Goal: Check status: Check status

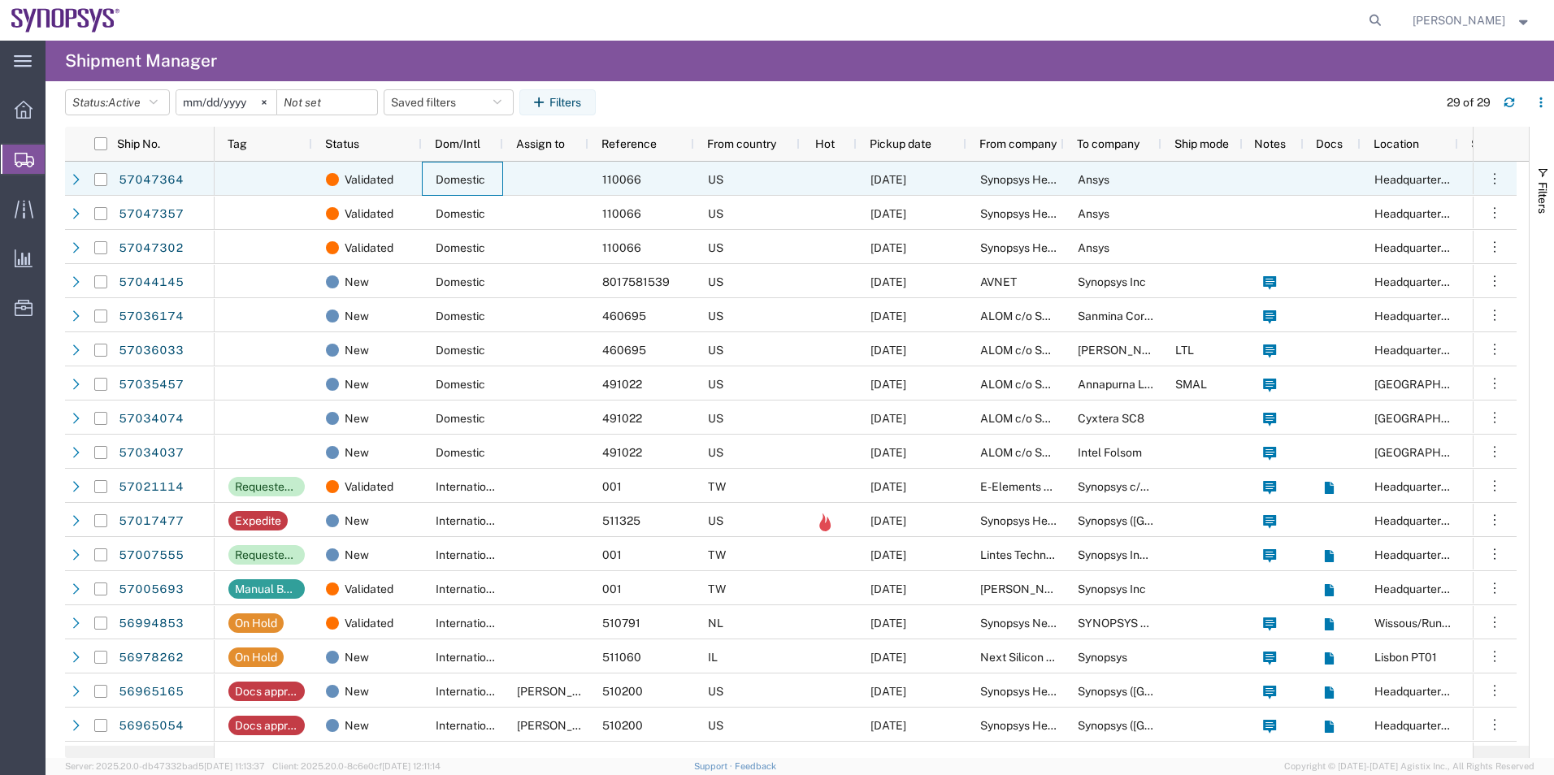
click at [490, 170] on div "Domestic" at bounding box center [462, 179] width 81 height 34
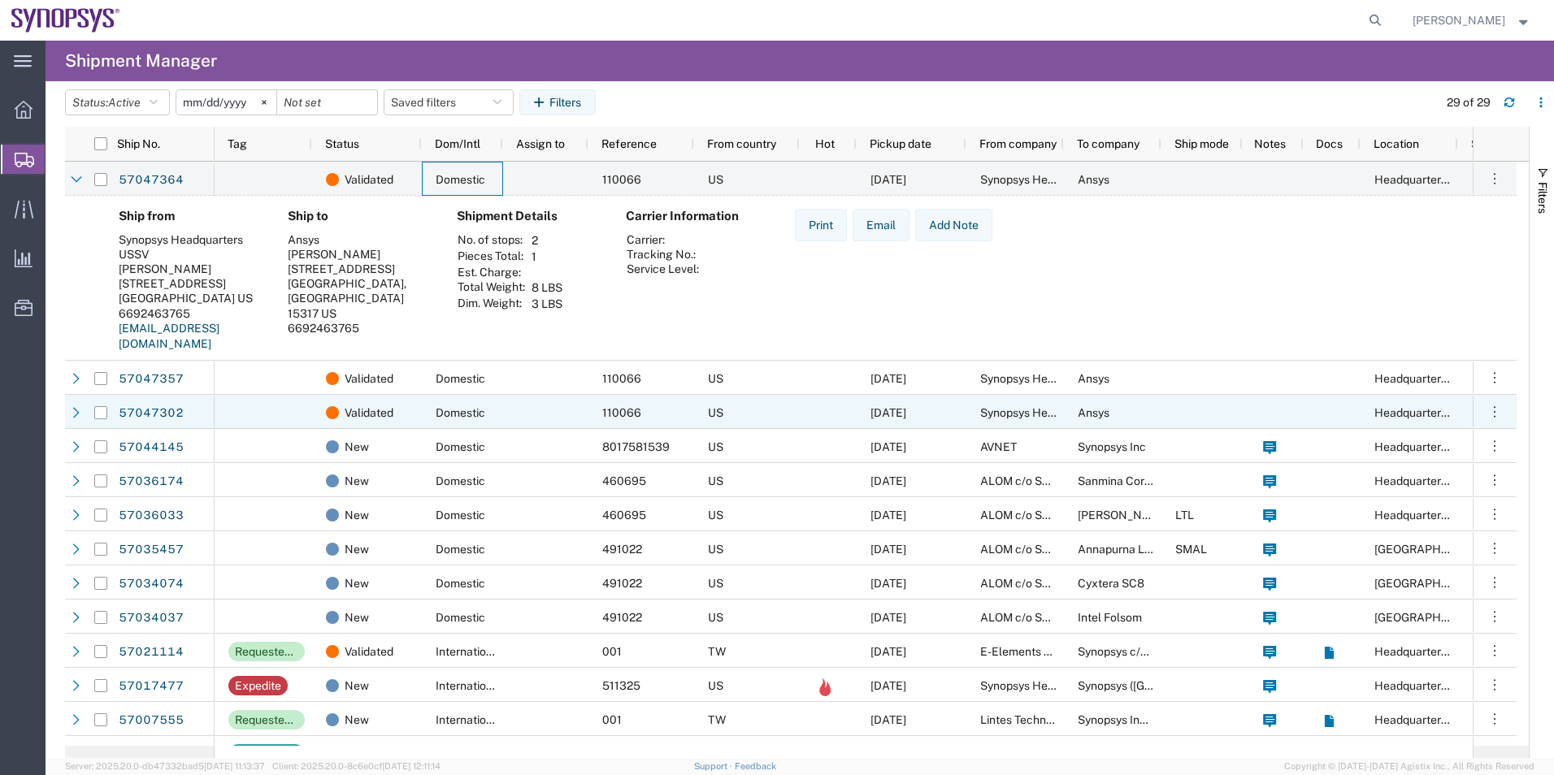
click at [474, 402] on div "Domestic" at bounding box center [462, 412] width 81 height 34
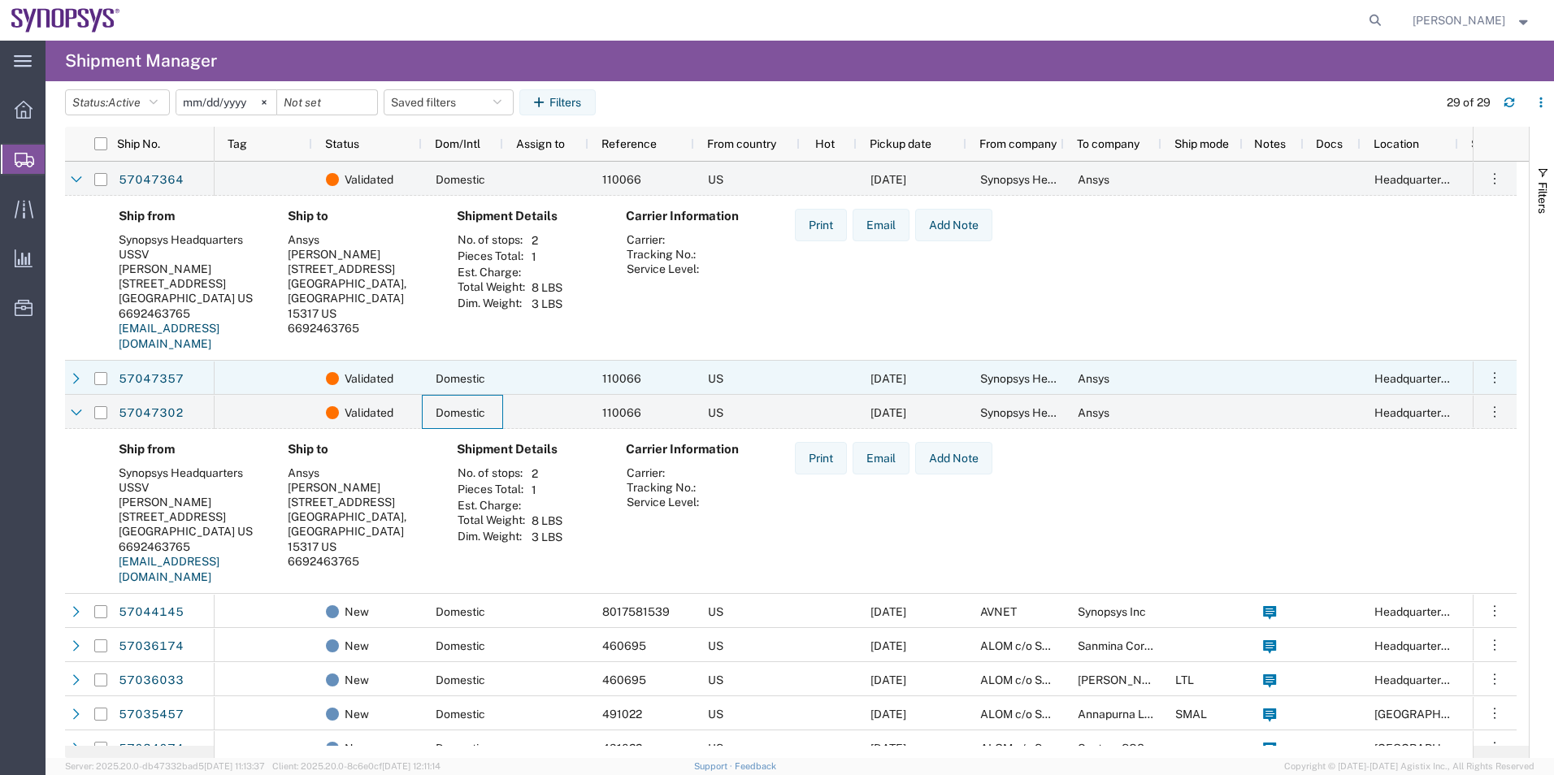
click at [522, 380] on div at bounding box center [545, 378] width 85 height 34
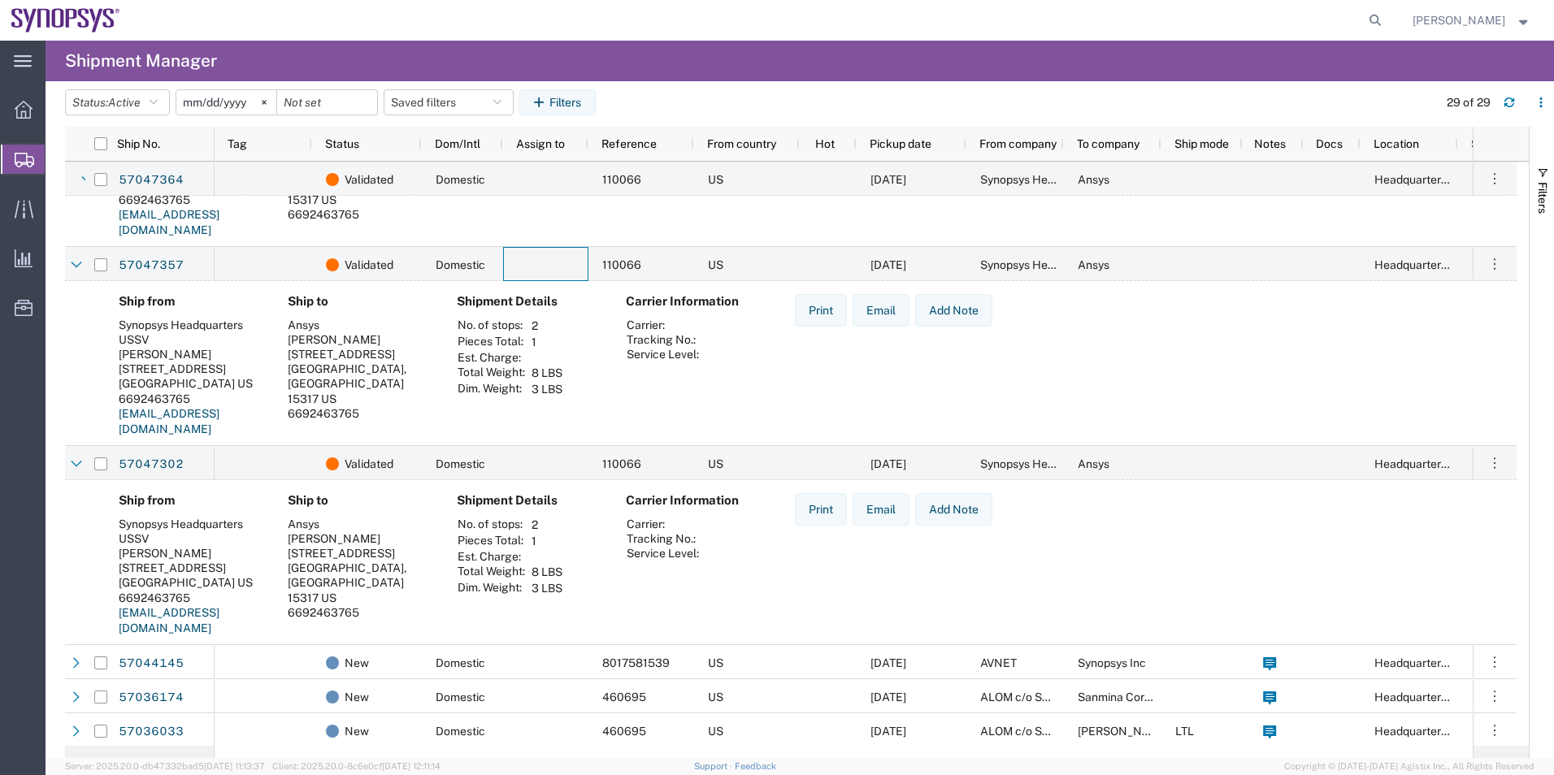
scroll to position [163, 0]
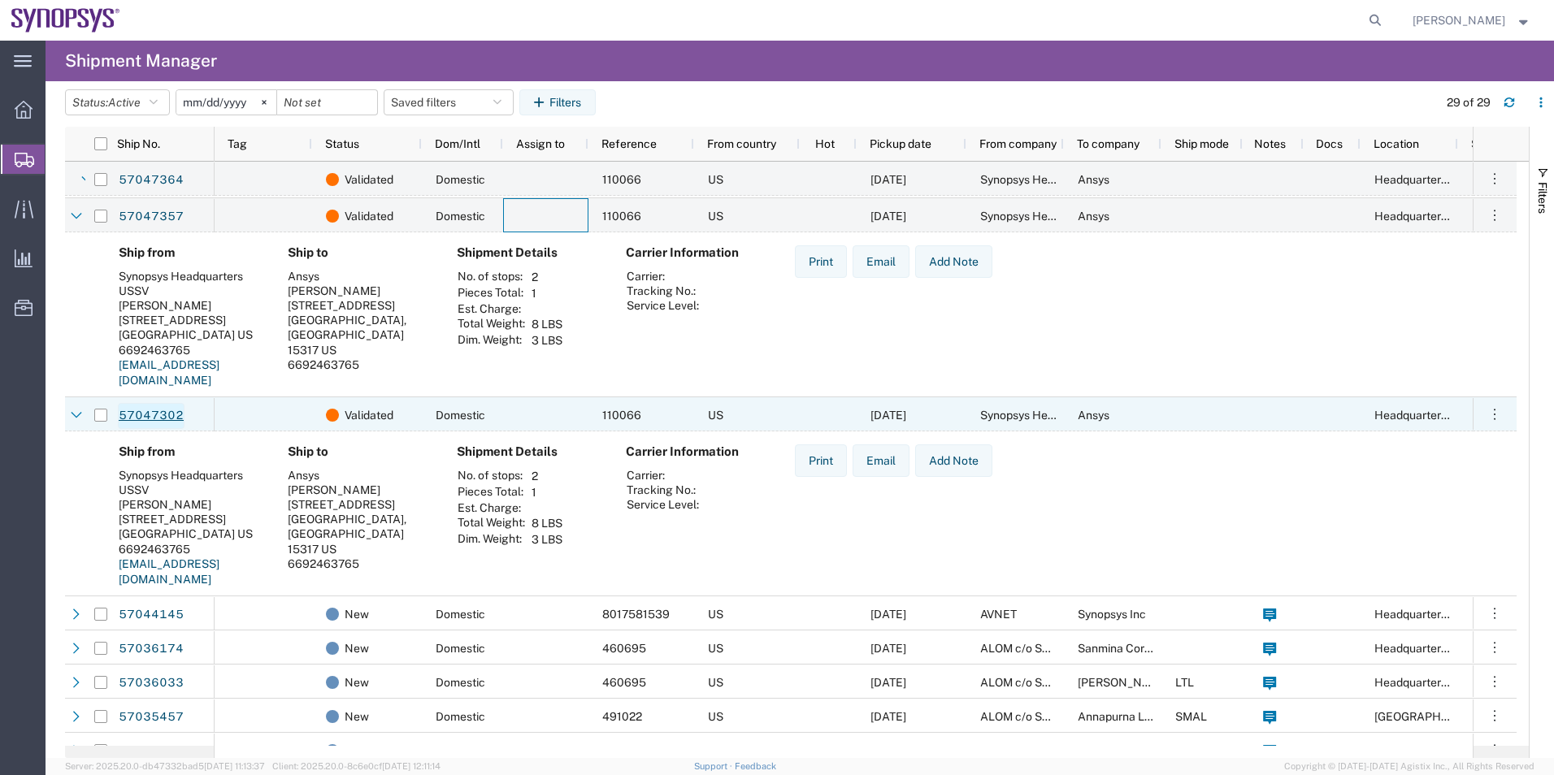
click at [152, 418] on link "57047302" at bounding box center [151, 416] width 67 height 26
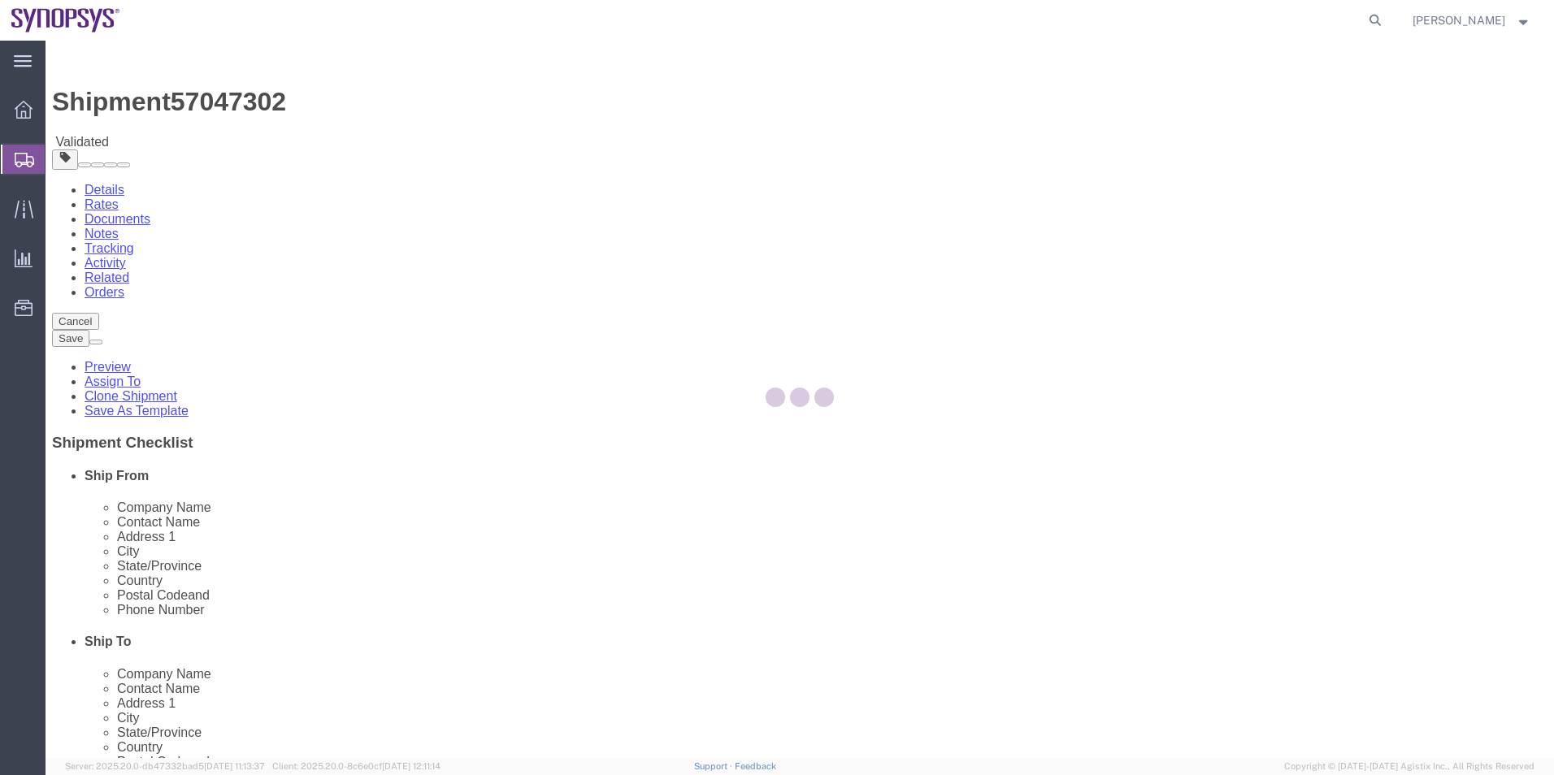
select select "63204"
select select
